Goal: Task Accomplishment & Management: Manage account settings

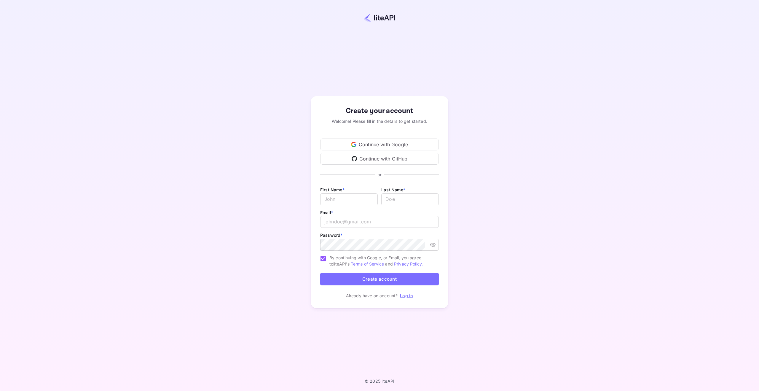
click at [373, 140] on div "Continue with Google" at bounding box center [379, 144] width 119 height 12
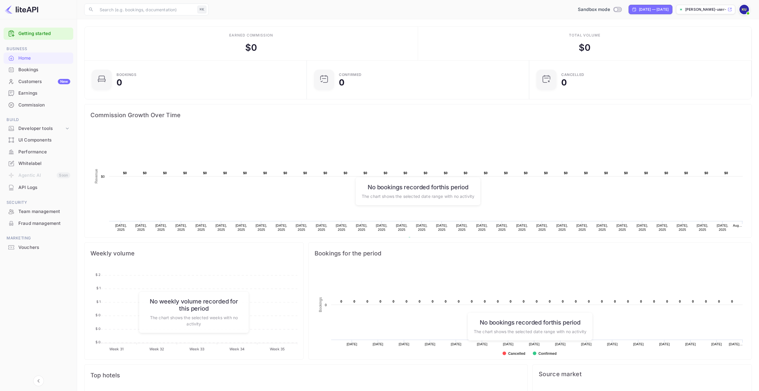
scroll to position [96, 219]
click at [29, 101] on div "Commission" at bounding box center [39, 105] width 70 height 12
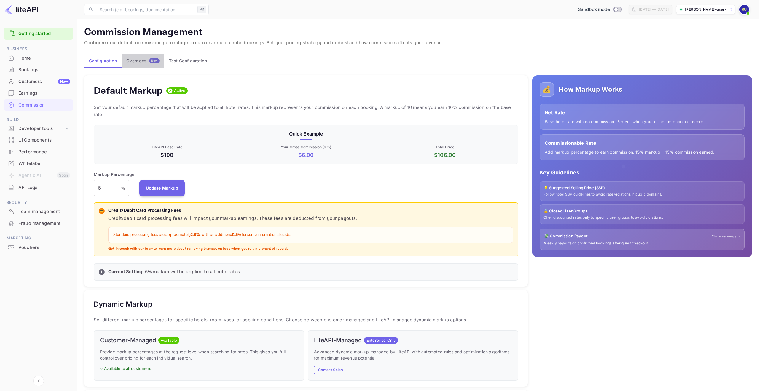
click at [138, 61] on div "Overrides New" at bounding box center [142, 60] width 33 height 5
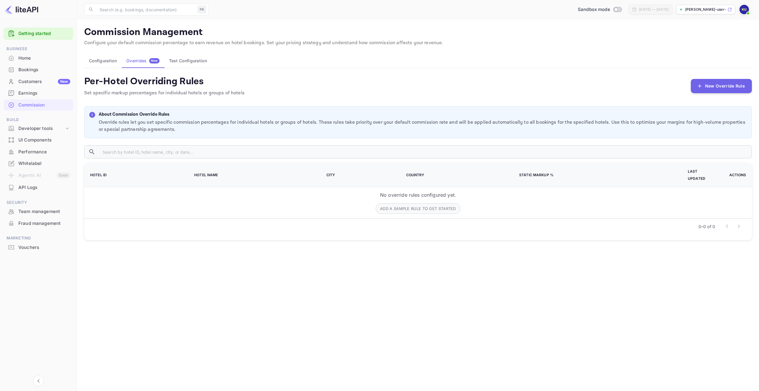
click at [727, 12] on div "[PERSON_NAME]-user-nxcbp.nuit..." at bounding box center [705, 9] width 59 height 9
click at [38, 35] on link "Getting started" at bounding box center [44, 33] width 52 height 7
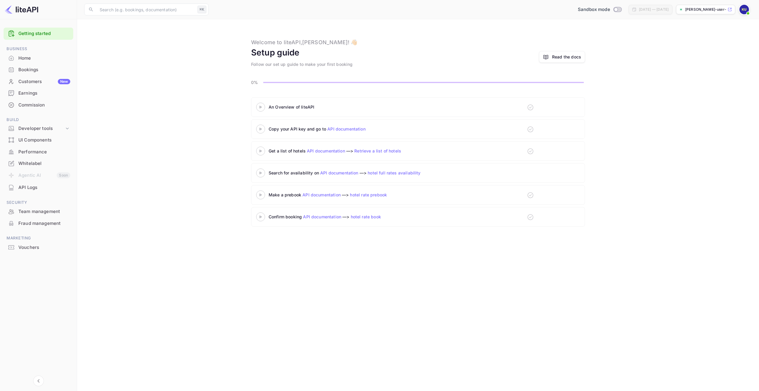
click at [750, 11] on div at bounding box center [745, 9] width 13 height 11
click at [745, 12] on img at bounding box center [743, 9] width 9 height 9
click at [697, 48] on div "Settings" at bounding box center [715, 54] width 68 height 14
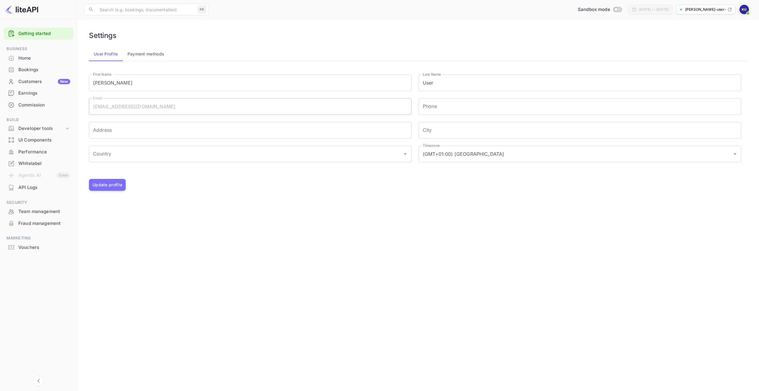
click at [162, 53] on div "Kasper User admin Settings Logout" at bounding box center [379, 195] width 759 height 391
click at [145, 56] on div "Kasper User admin Settings Logout" at bounding box center [379, 195] width 759 height 391
click at [143, 51] on div "Kasper User admin Settings Logout" at bounding box center [379, 195] width 759 height 391
click at [140, 55] on div "Kasper User admin Settings Logout" at bounding box center [379, 195] width 759 height 391
click at [143, 55] on div "Kasper User admin Settings Logout" at bounding box center [379, 195] width 759 height 391
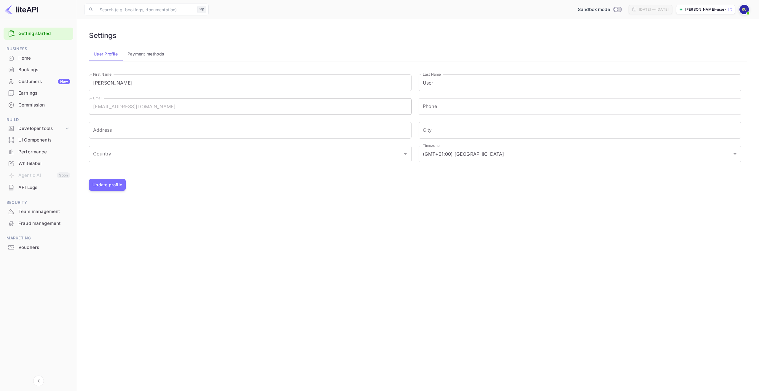
click at [143, 55] on div "Kasper User admin Settings Logout" at bounding box center [379, 195] width 759 height 391
click at [149, 53] on div "Kasper User admin Settings Logout" at bounding box center [379, 195] width 759 height 391
drag, startPoint x: 110, startPoint y: 56, endPoint x: 165, endPoint y: 56, distance: 55.4
click at [113, 56] on div "Kasper User admin Settings Logout" at bounding box center [379, 195] width 759 height 391
click at [165, 56] on div "Kasper User admin Settings Logout" at bounding box center [379, 195] width 759 height 391
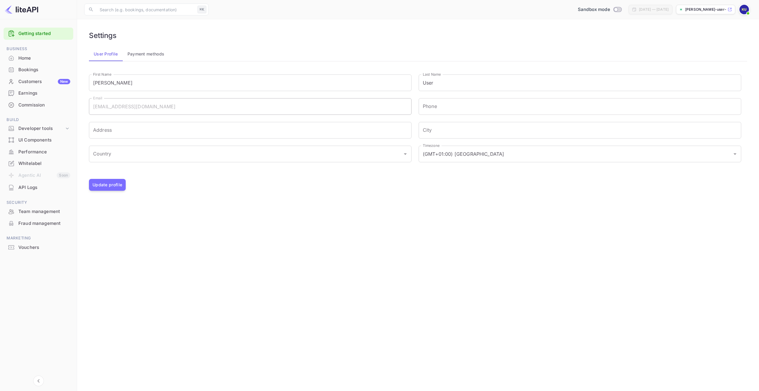
click at [17, 60] on div "Kasper User admin Settings Logout" at bounding box center [379, 195] width 759 height 391
click at [22, 59] on div "Kasper User admin Settings Logout" at bounding box center [379, 195] width 759 height 391
click at [38, 69] on div "Kasper User admin Settings Logout" at bounding box center [379, 195] width 759 height 391
click at [28, 60] on div "Kasper User admin Settings Logout" at bounding box center [379, 195] width 759 height 391
click at [151, 55] on button "Payment methods" at bounding box center [146, 54] width 47 height 14
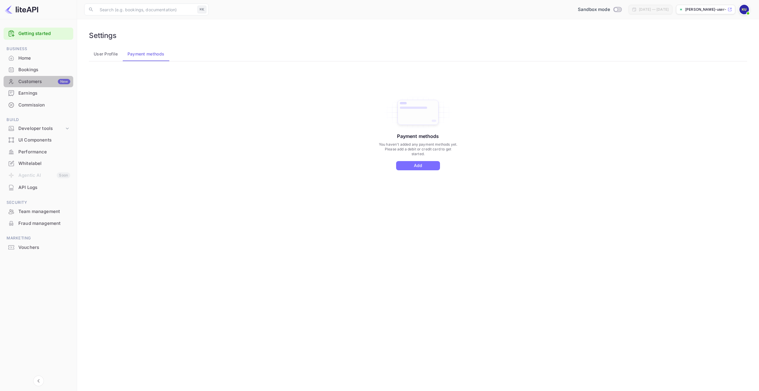
click at [35, 80] on div "Customers New" at bounding box center [44, 81] width 52 height 7
